Goal: Navigation & Orientation: Find specific page/section

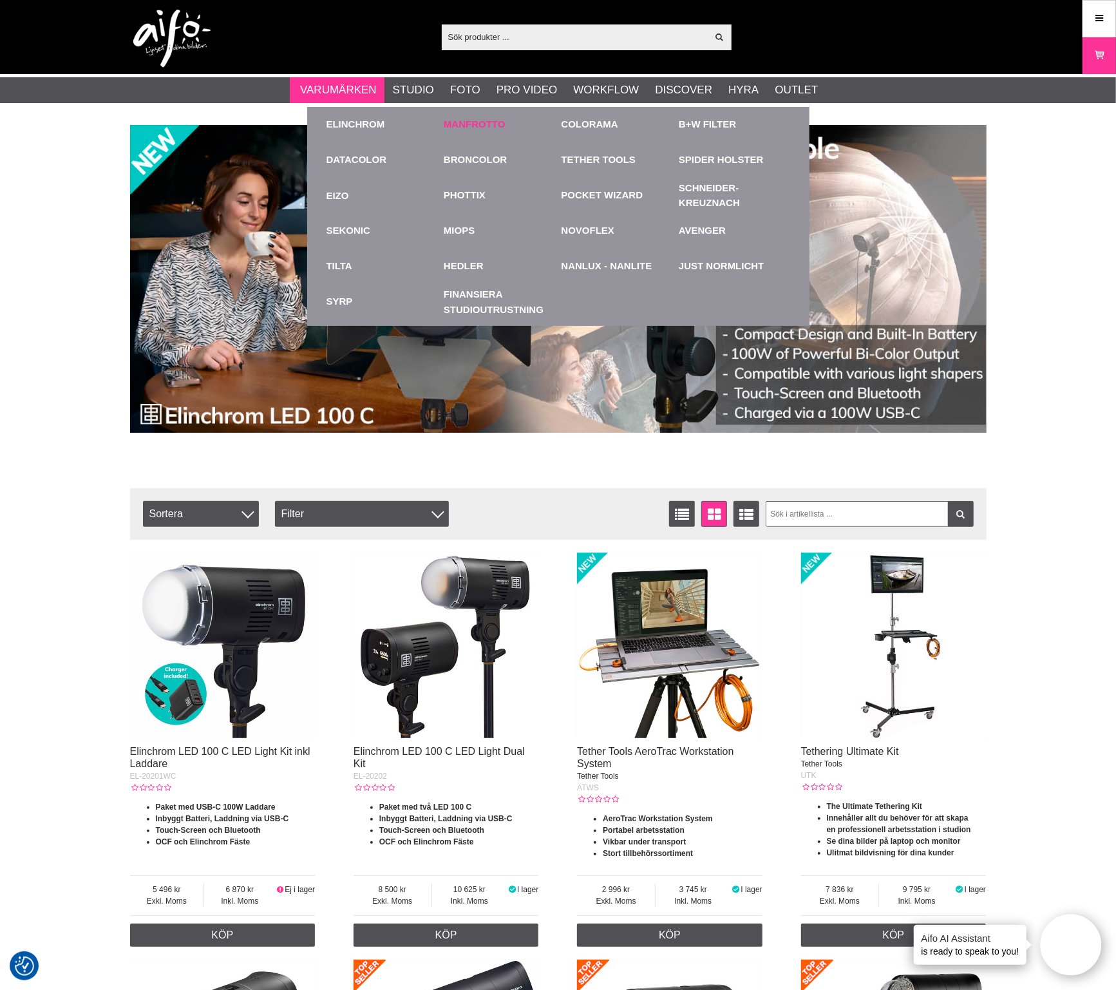
click at [494, 127] on link "Manfrotto" at bounding box center [475, 124] width 62 height 15
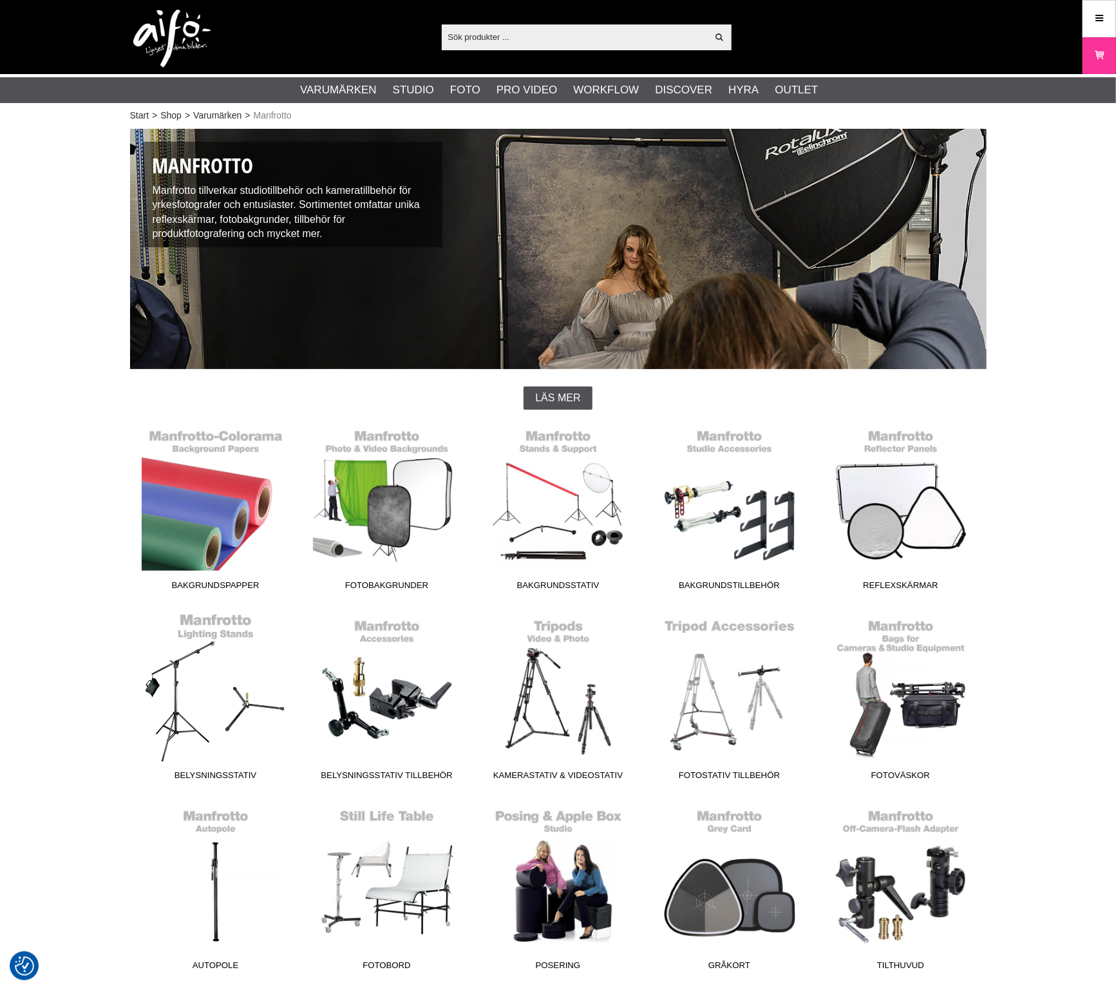
click at [223, 675] on link "Belysningsstativ" at bounding box center [215, 699] width 171 height 174
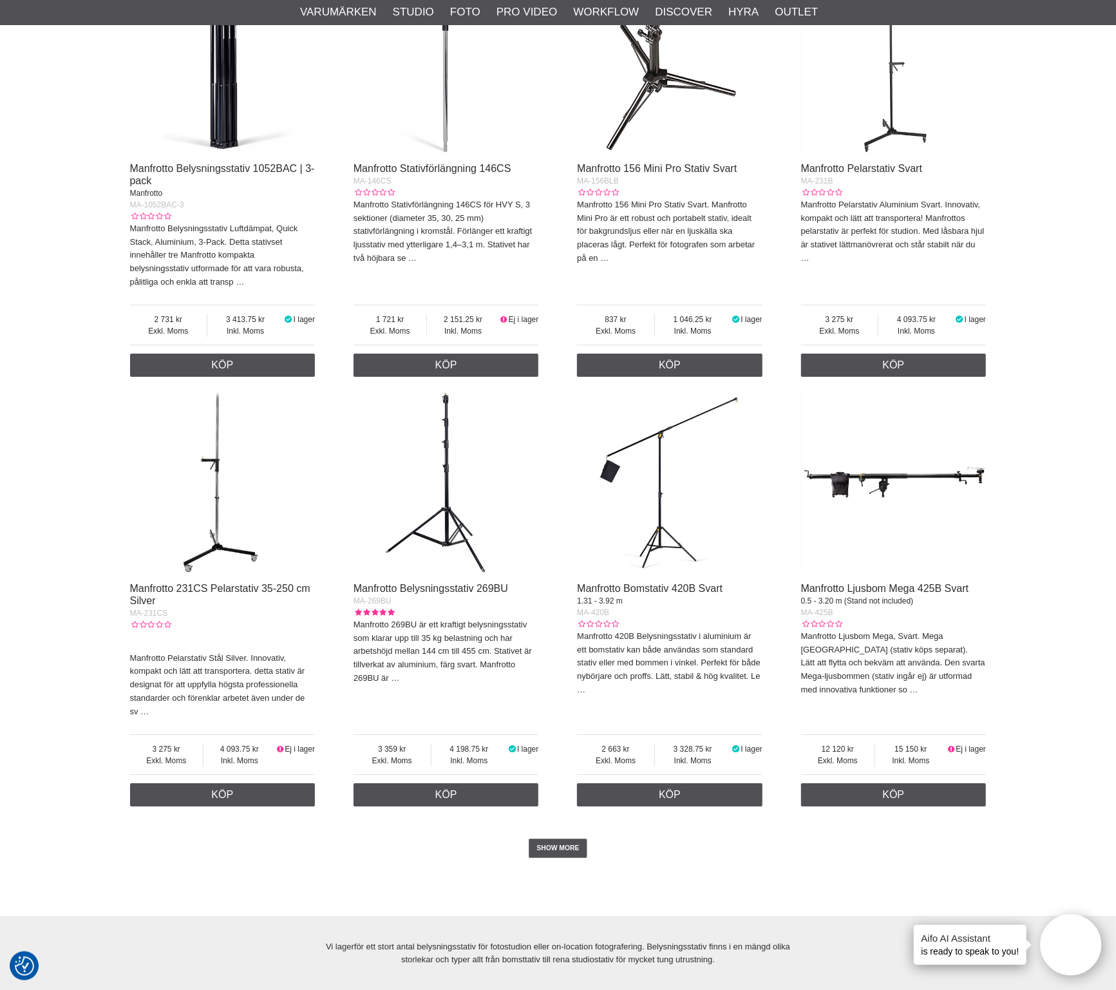
scroll to position [2656, 0]
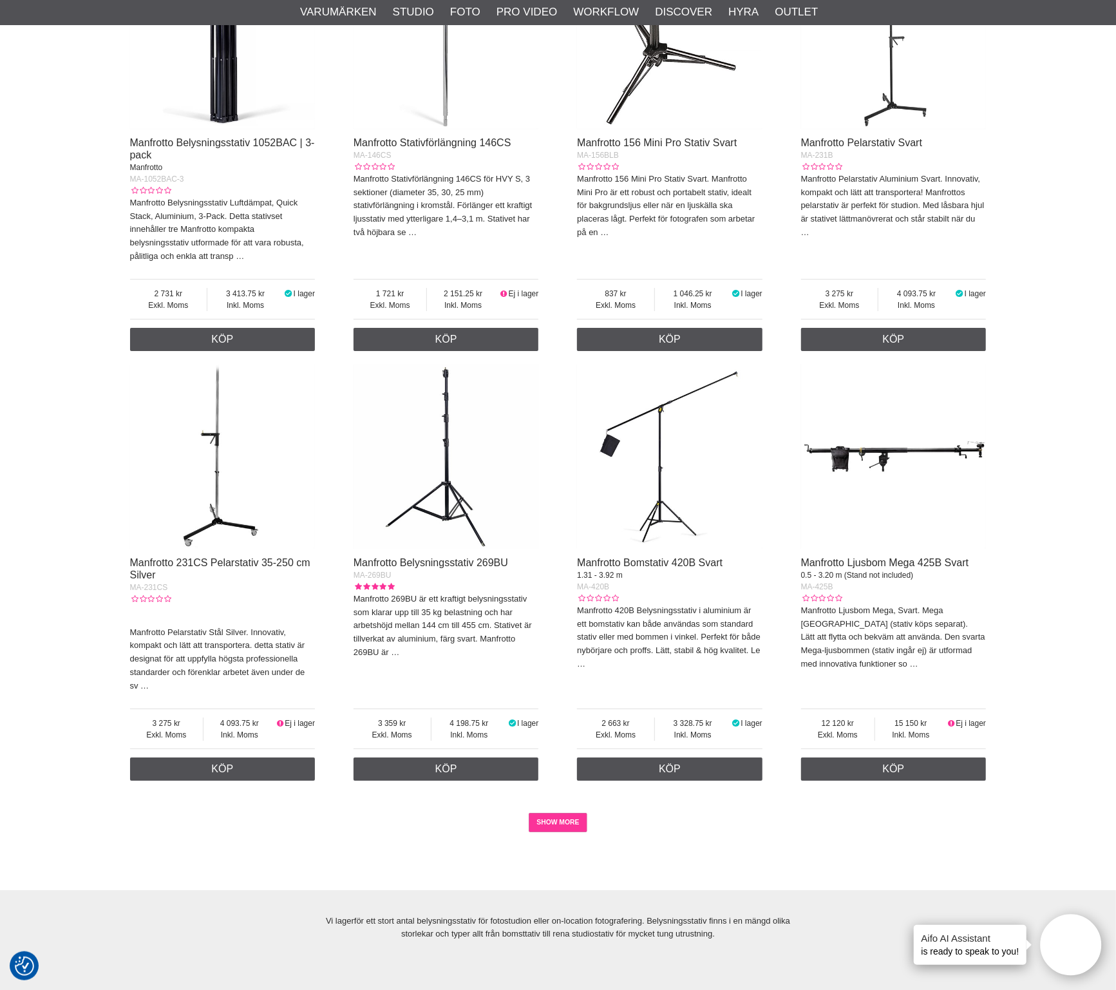
click at [561, 832] on link "SHOW MORE" at bounding box center [558, 821] width 59 height 19
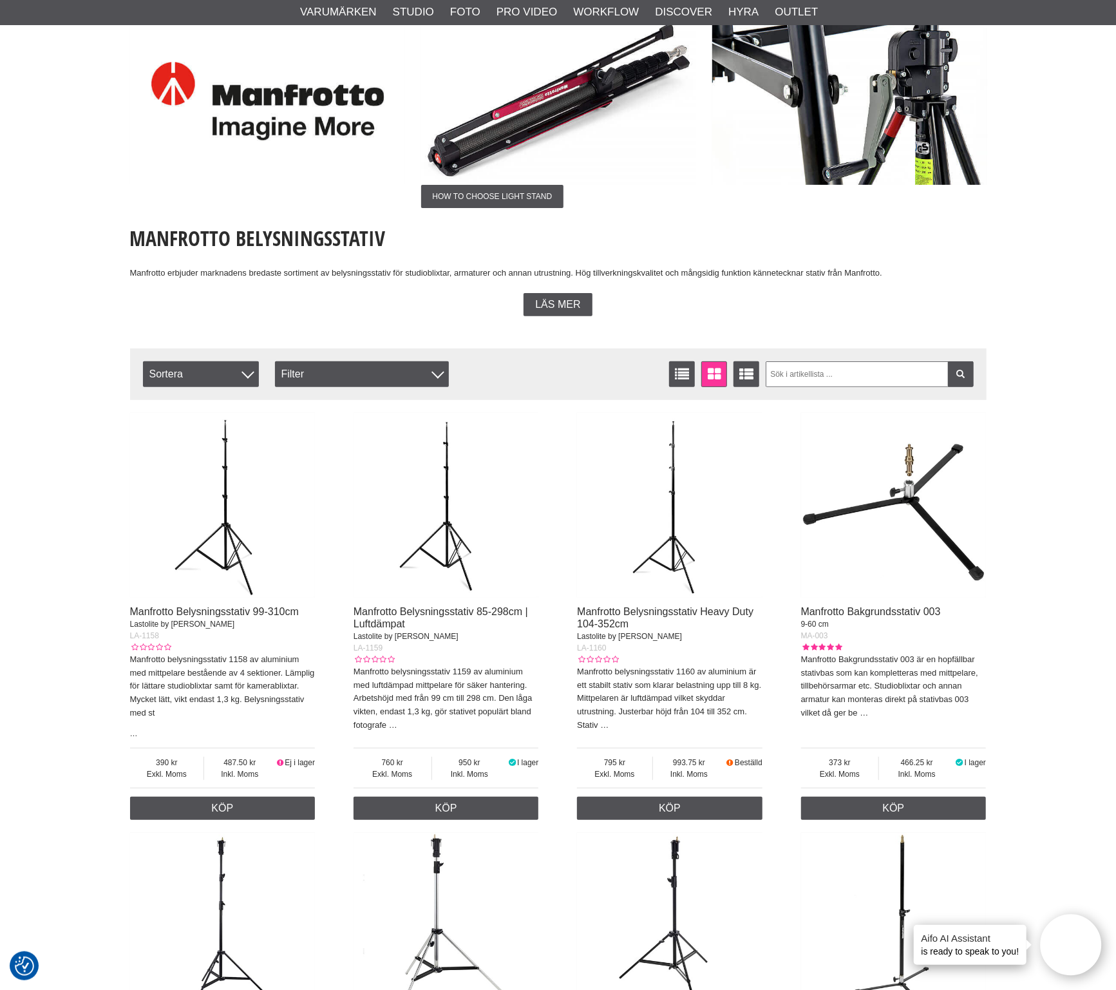
scroll to position [0, 0]
